Goal: Navigation & Orientation: Find specific page/section

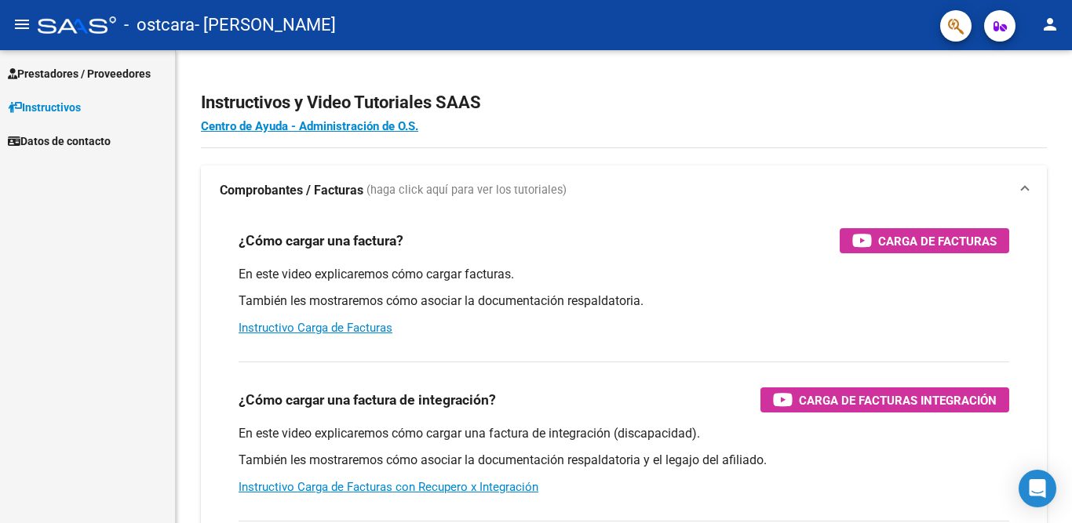
click at [109, 68] on span "Prestadores / Proveedores" at bounding box center [79, 73] width 143 height 17
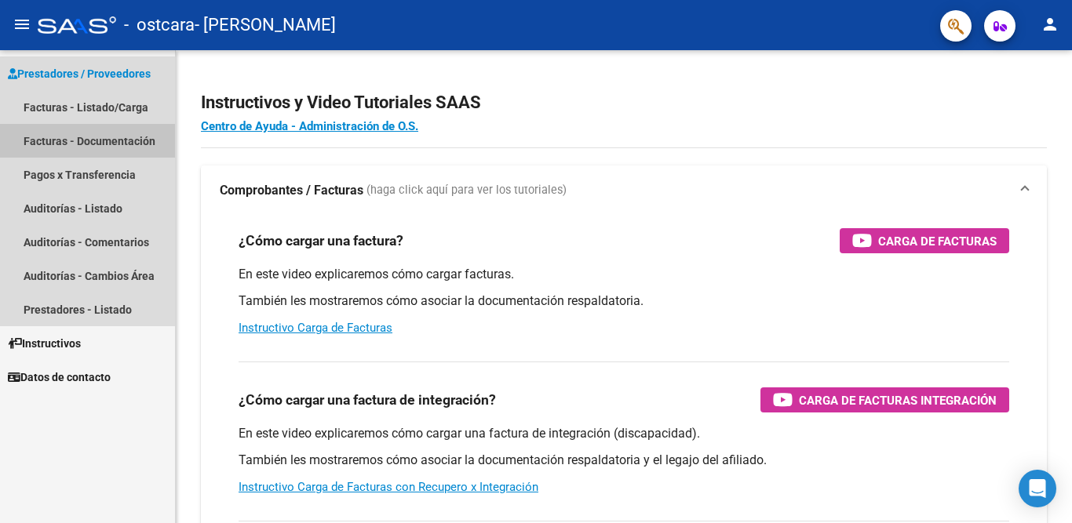
click at [39, 134] on link "Facturas - Documentación" at bounding box center [87, 141] width 175 height 34
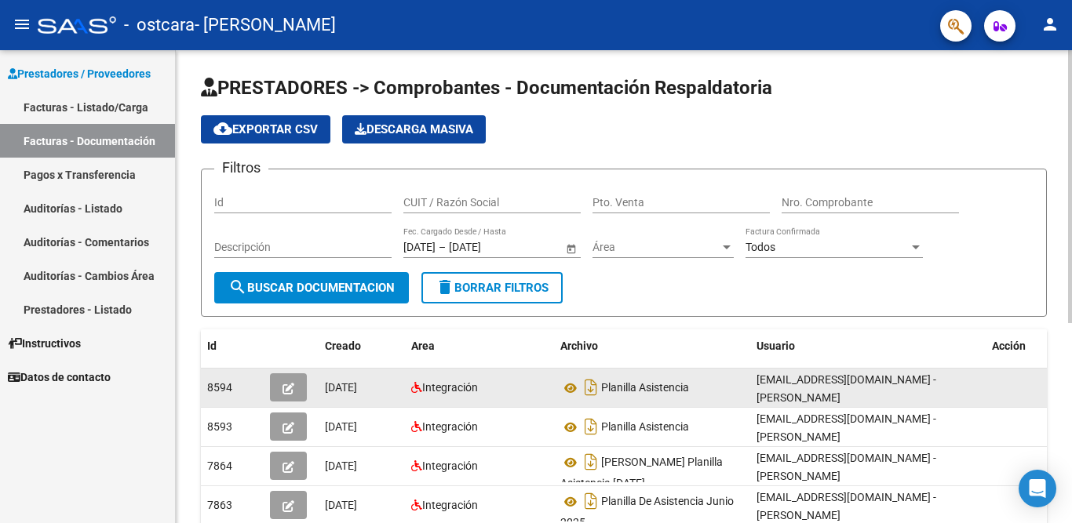
scroll to position [2, 0]
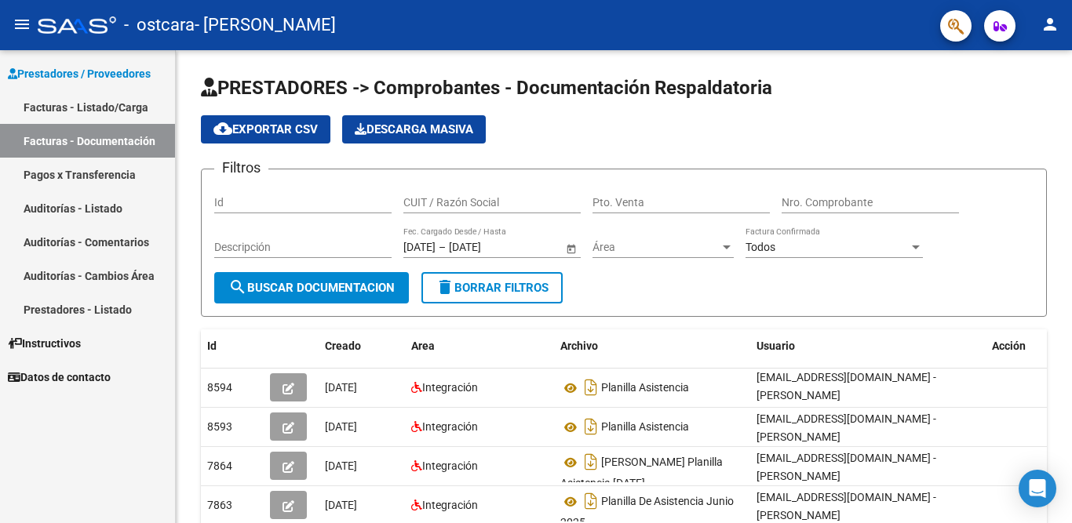
click at [95, 104] on link "Facturas - Listado/Carga" at bounding box center [87, 107] width 175 height 34
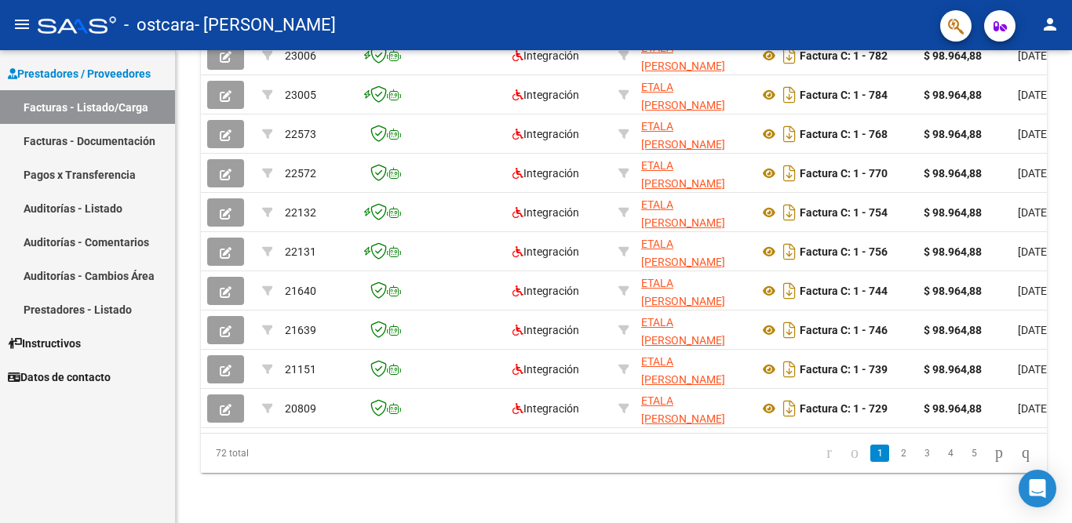
click at [64, 172] on link "Pagos x Transferencia" at bounding box center [87, 175] width 175 height 34
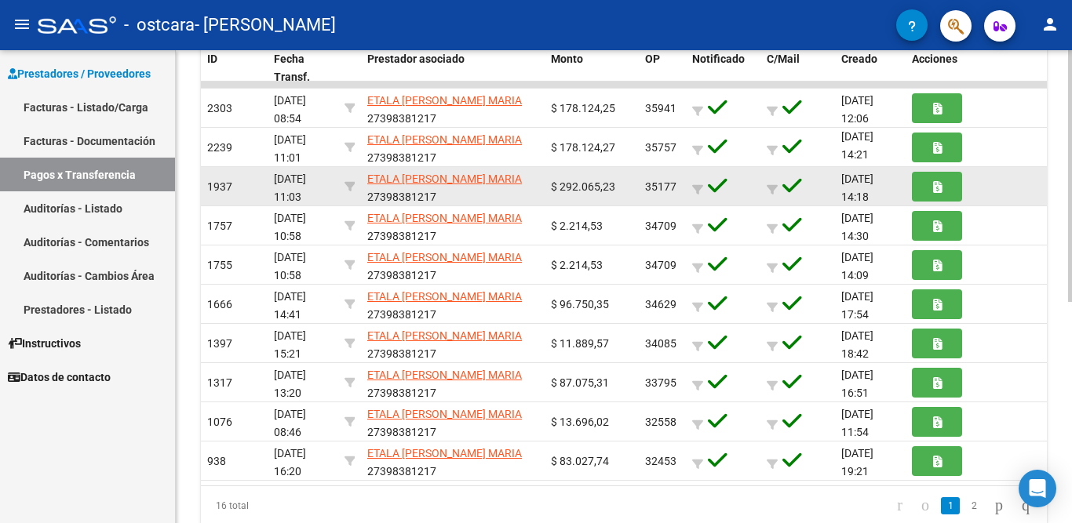
scroll to position [392, 0]
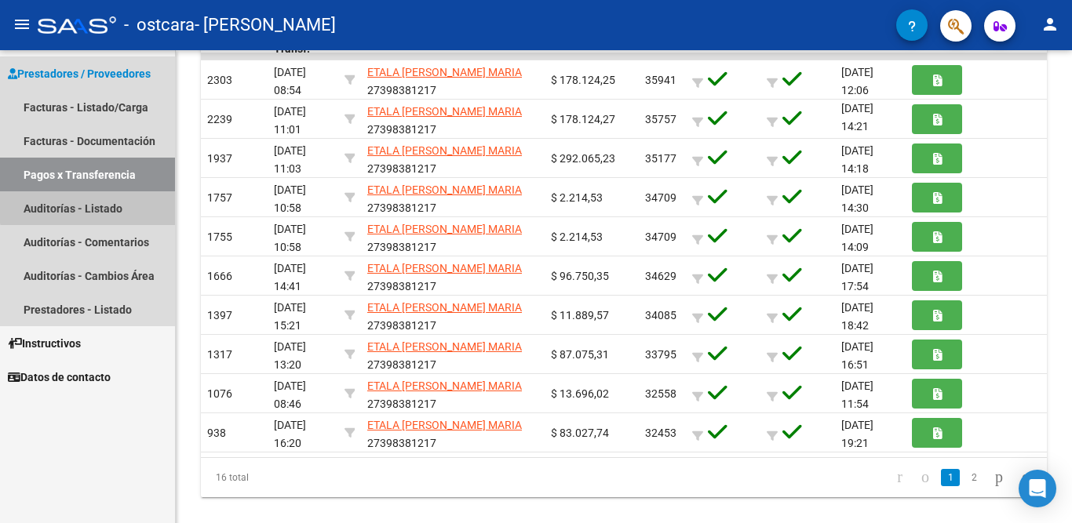
click at [90, 203] on link "Auditorías - Listado" at bounding box center [87, 208] width 175 height 34
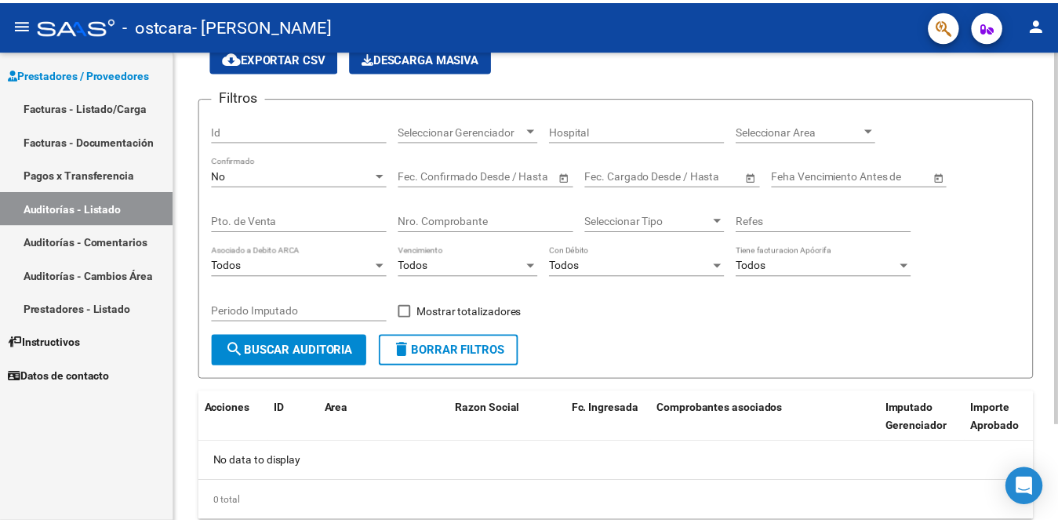
scroll to position [42, 0]
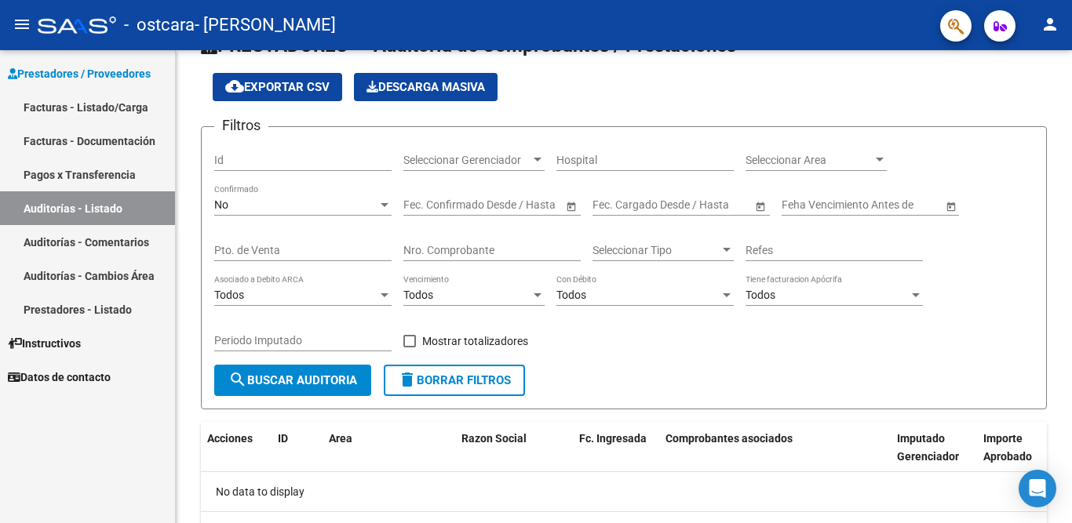
click at [1057, 27] on mat-icon "person" at bounding box center [1049, 24] width 19 height 19
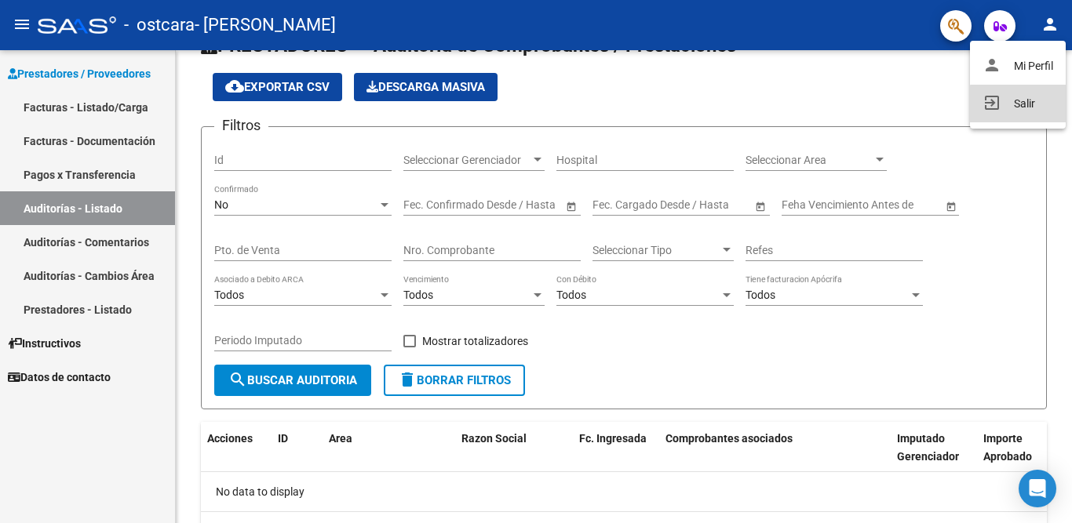
click at [1023, 109] on button "exit_to_app Salir" at bounding box center [1018, 104] width 96 height 38
